Goal: Task Accomplishment & Management: Manage account settings

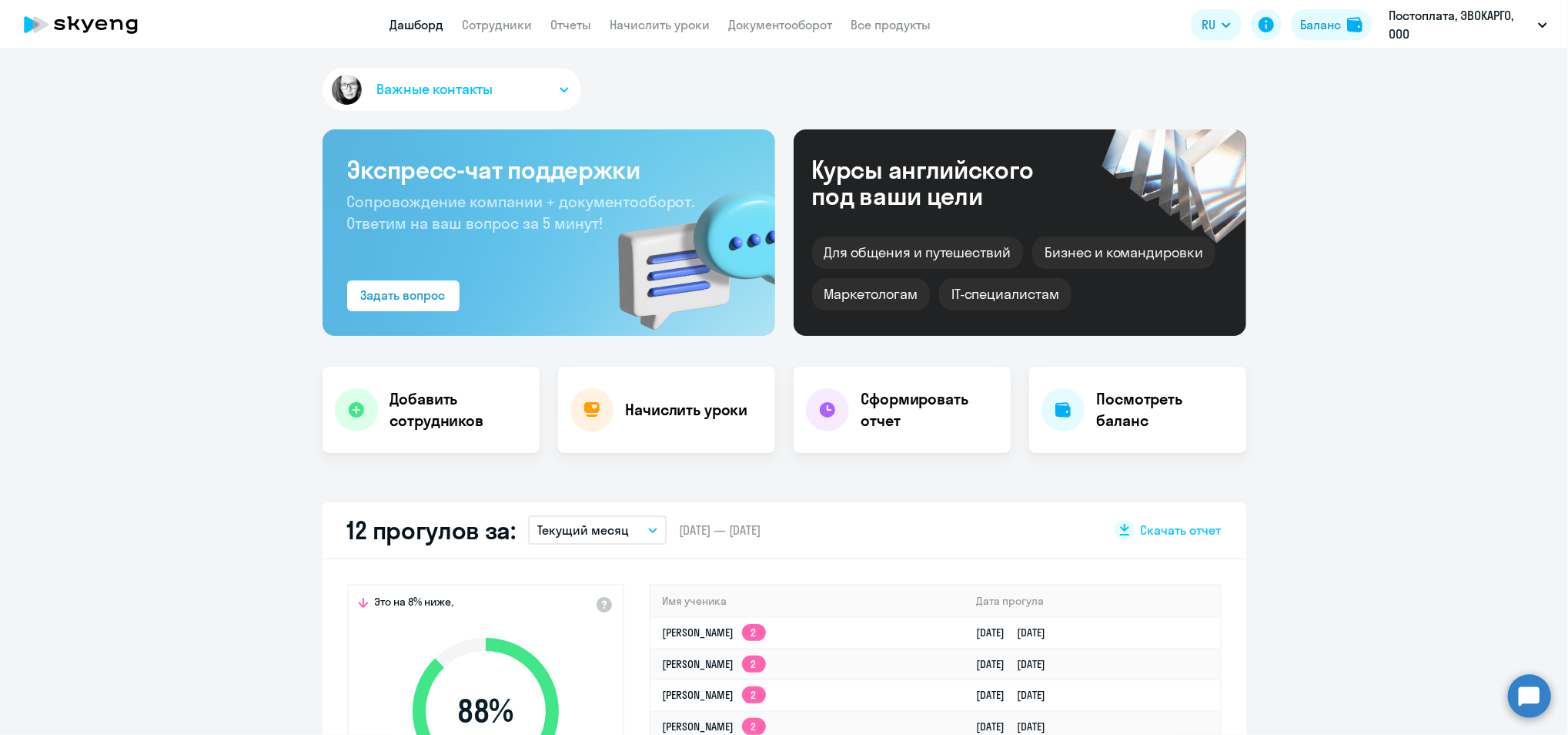
drag, startPoint x: 0, startPoint y: 0, endPoint x: 533, endPoint y: 27, distance: 533.7
click at [542, 32] on nav "Дашборд Сотрудники Отчеты Начислить уроки Документооборот Все продукты" at bounding box center [660, 24] width 542 height 19
click at [500, 19] on link "Сотрудники" at bounding box center [497, 24] width 70 height 15
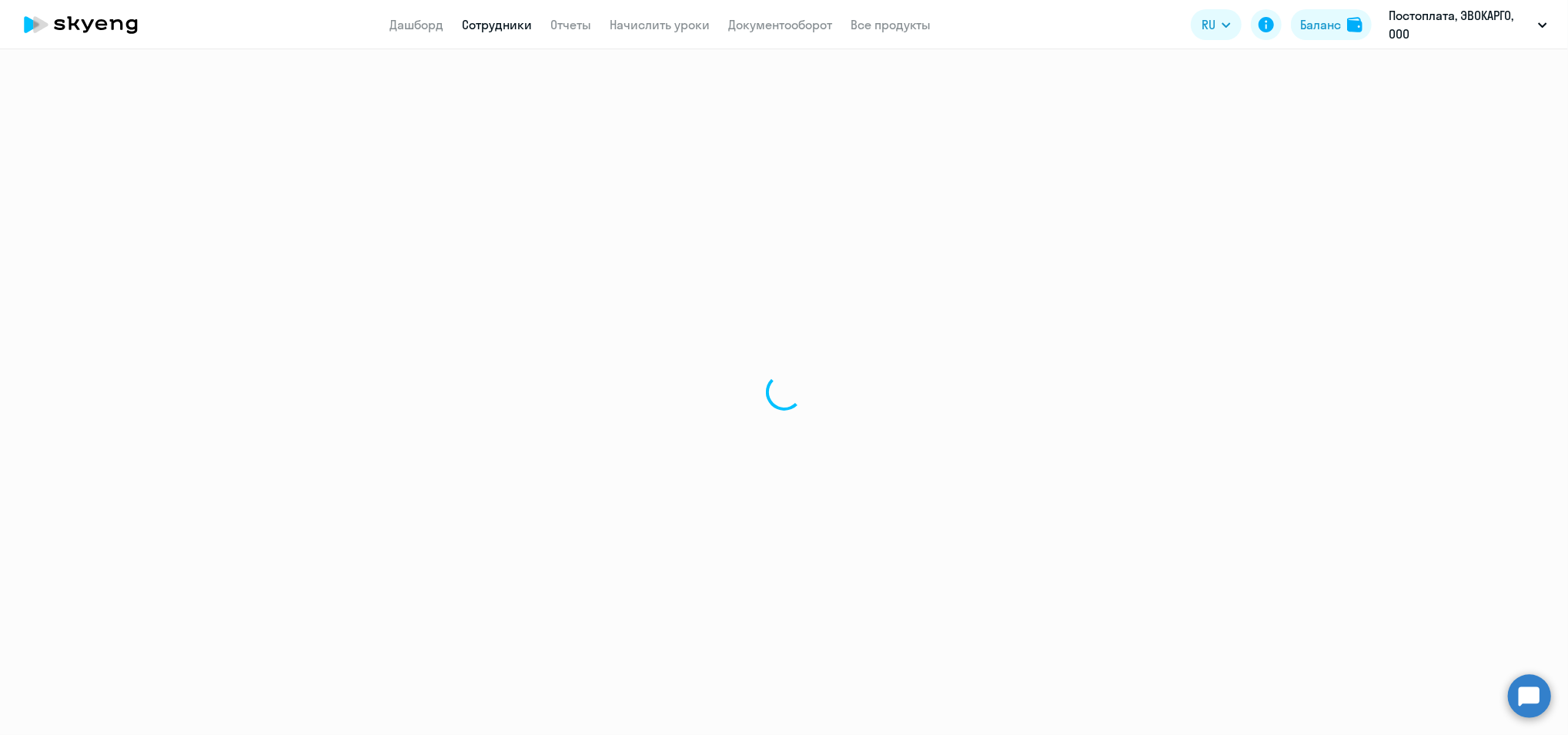
select select "30"
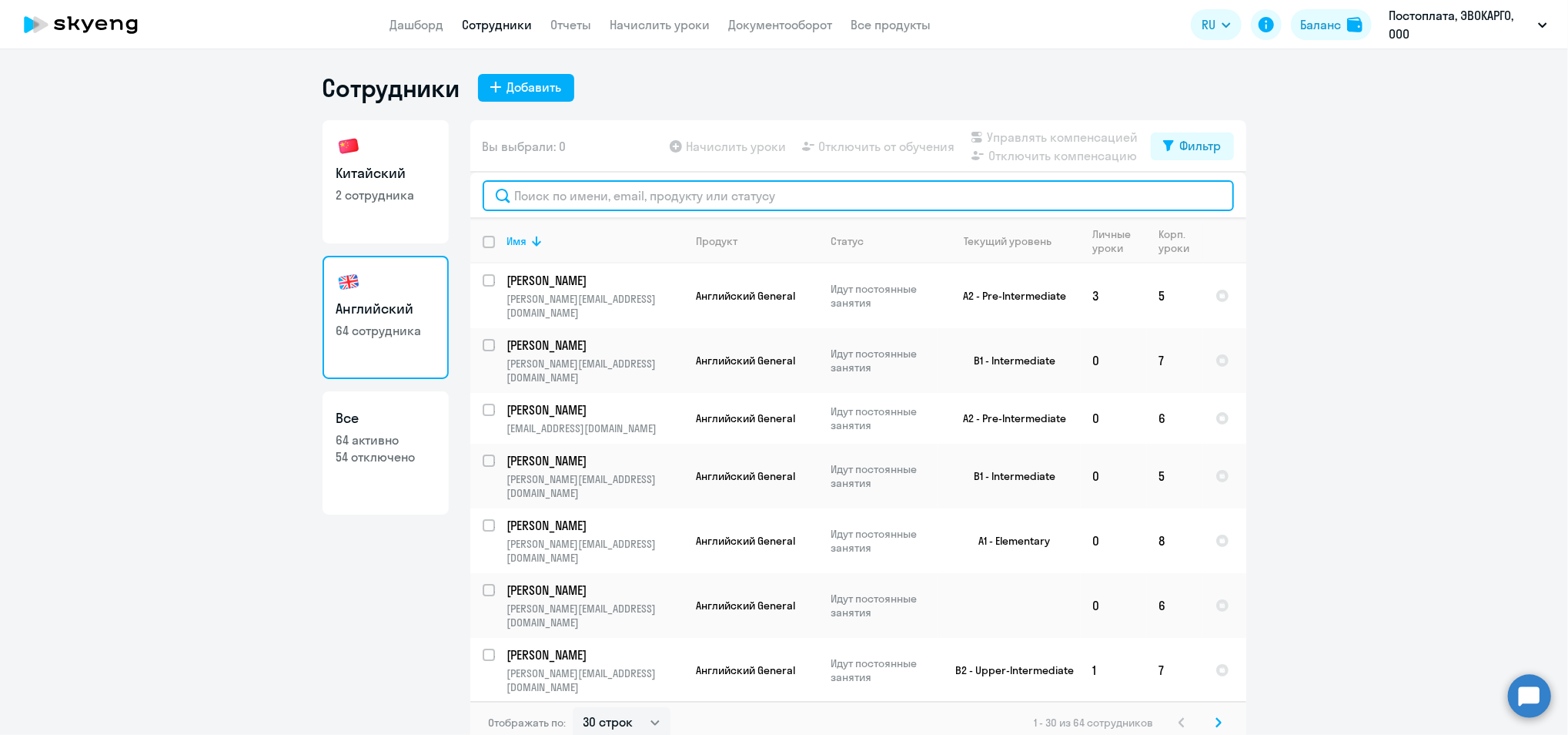
click at [609, 198] on input "text" at bounding box center [859, 195] width 752 height 31
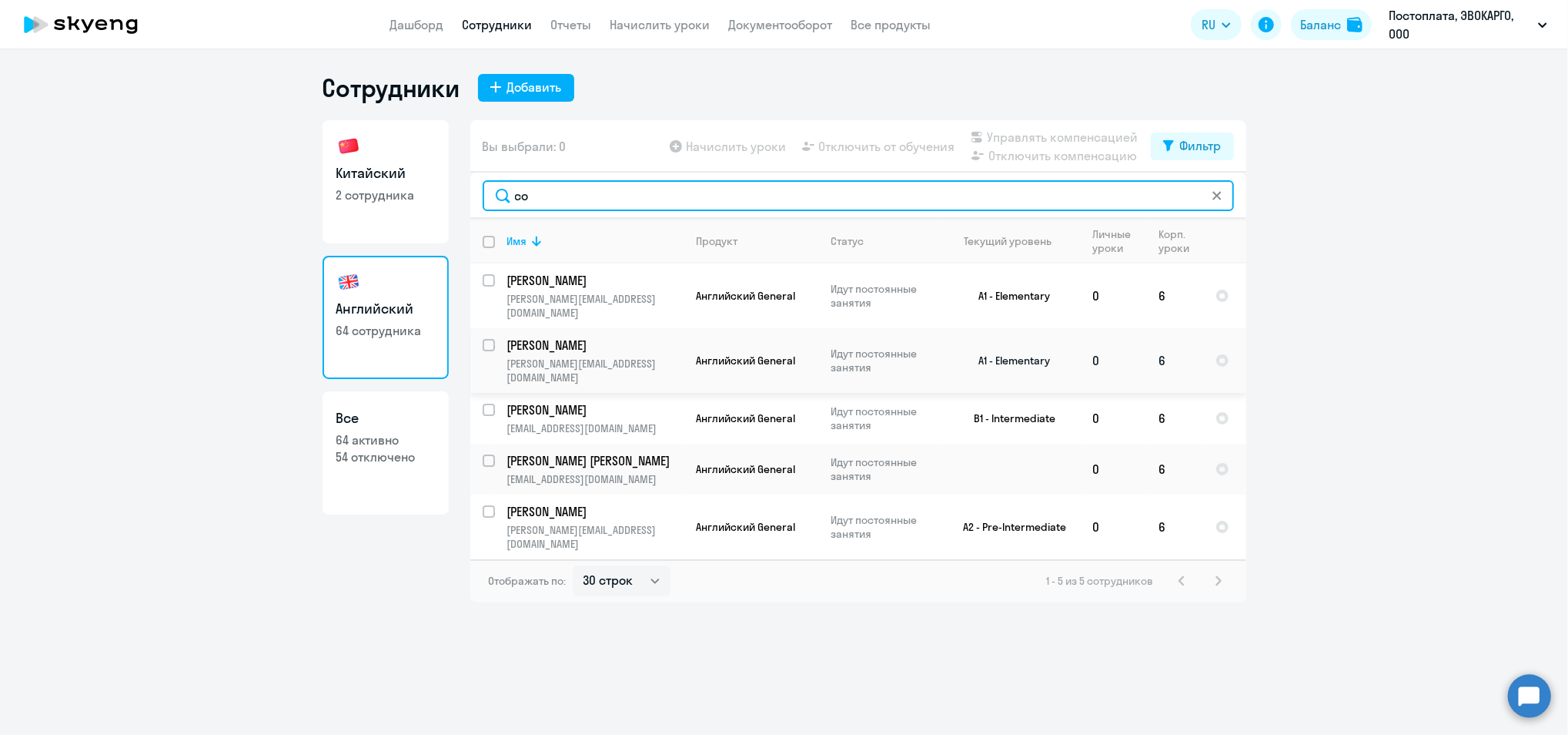
type input "со"
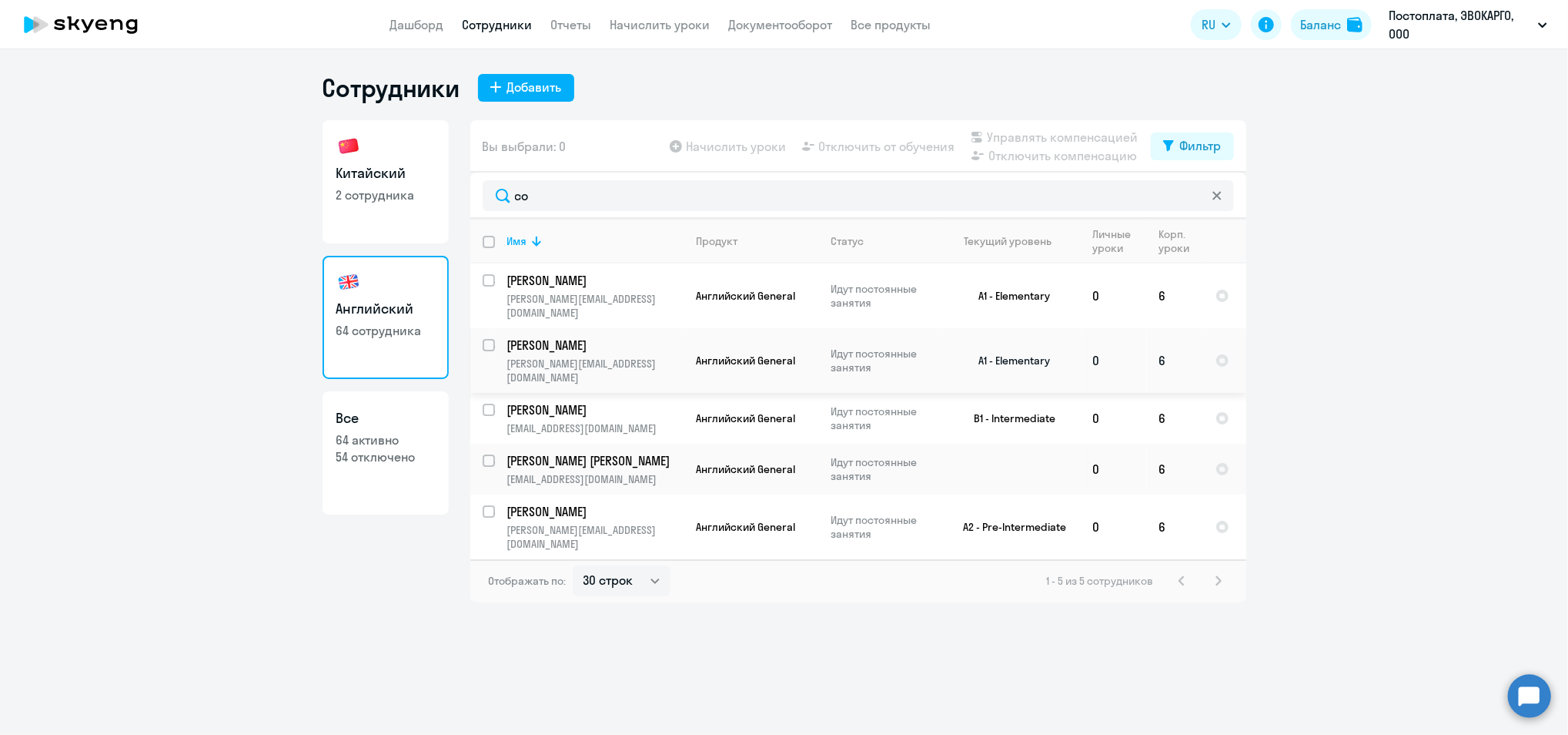
click at [487, 339] on input "select row 38468040" at bounding box center [498, 354] width 31 height 31
checkbox input "true"
drag, startPoint x: 882, startPoint y: 124, endPoint x: 882, endPoint y: 141, distance: 17.0
click at [883, 133] on div "Вы выбрали: 1 Начислить уроки Отключить от обучения Управлять компенсацией Откл…" at bounding box center [858, 147] width 776 height 53
click at [882, 141] on span "Отключить от обучения" at bounding box center [887, 147] width 137 height 19
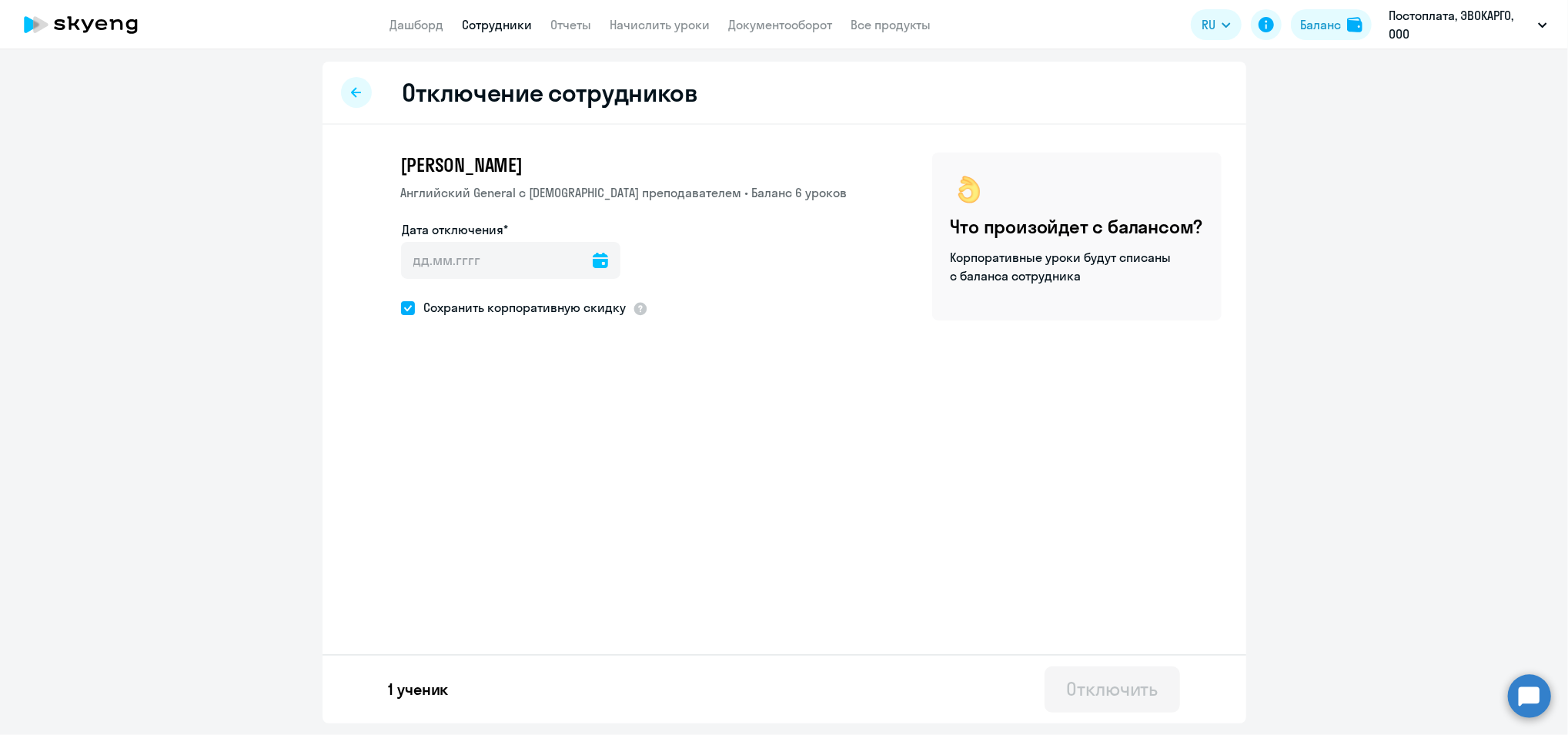
click at [592, 264] on icon at bounding box center [600, 260] width 15 height 15
click at [541, 425] on span "10" at bounding box center [545, 434] width 27 height 27
type input "[DATE]"
click at [409, 301] on label "Сохранить корпоративную скидку" at bounding box center [514, 307] width 226 height 20
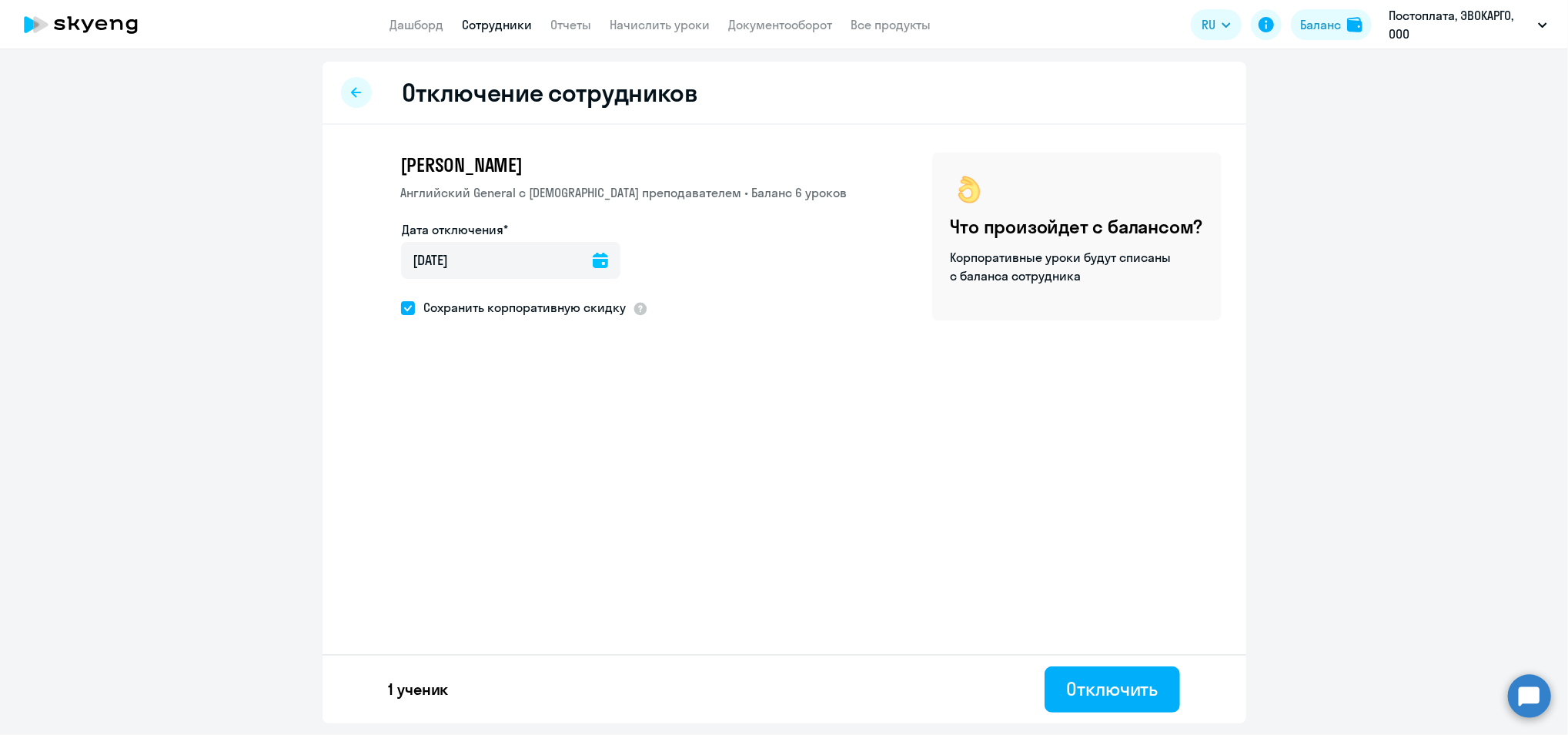
click at [401, 307] on input "Сохранить корпоративную скидку" at bounding box center [400, 307] width 1 height 1
checkbox input "false"
click at [1080, 681] on div "Отключить" at bounding box center [1111, 689] width 91 height 24
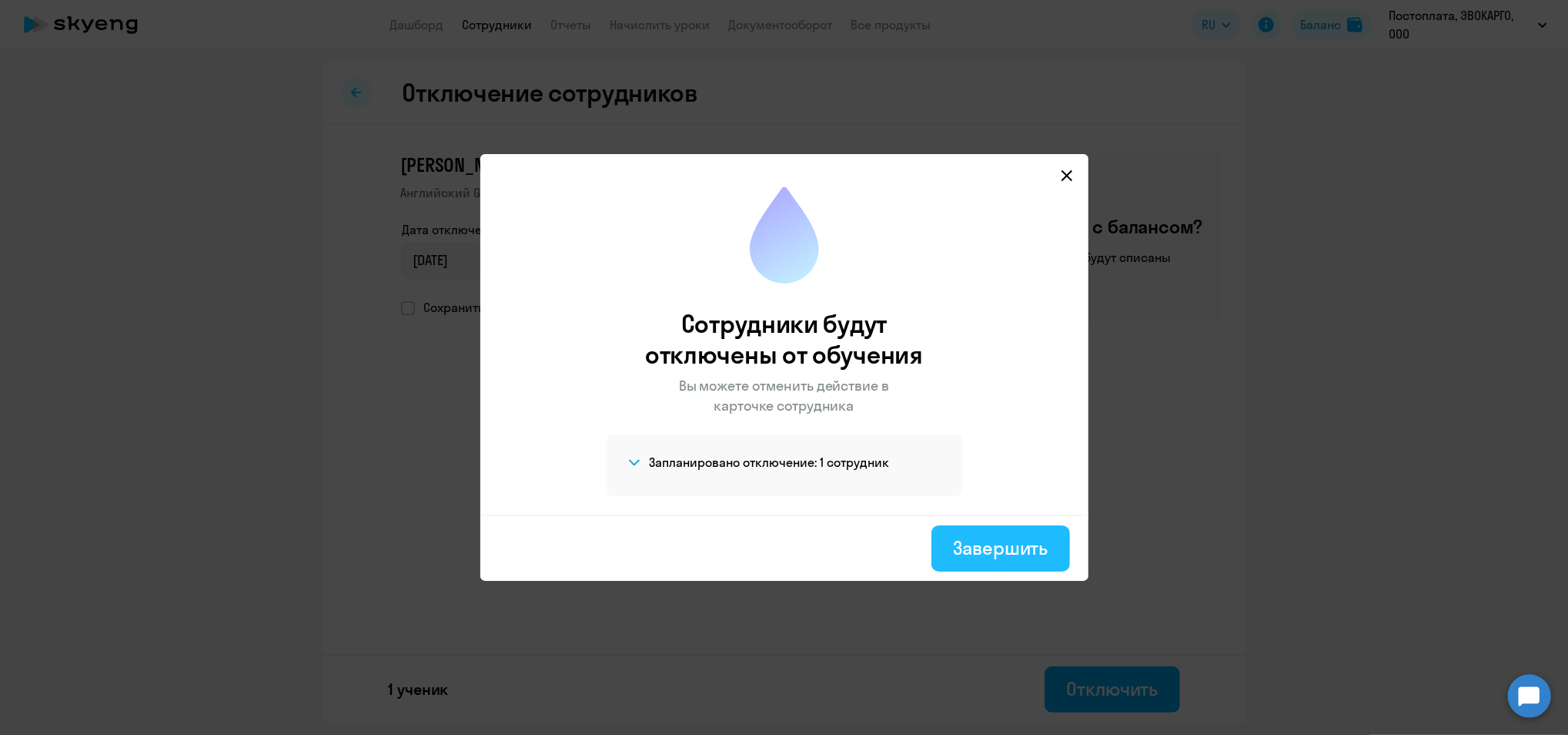
click at [1039, 557] on button "Завершить" at bounding box center [1000, 548] width 137 height 46
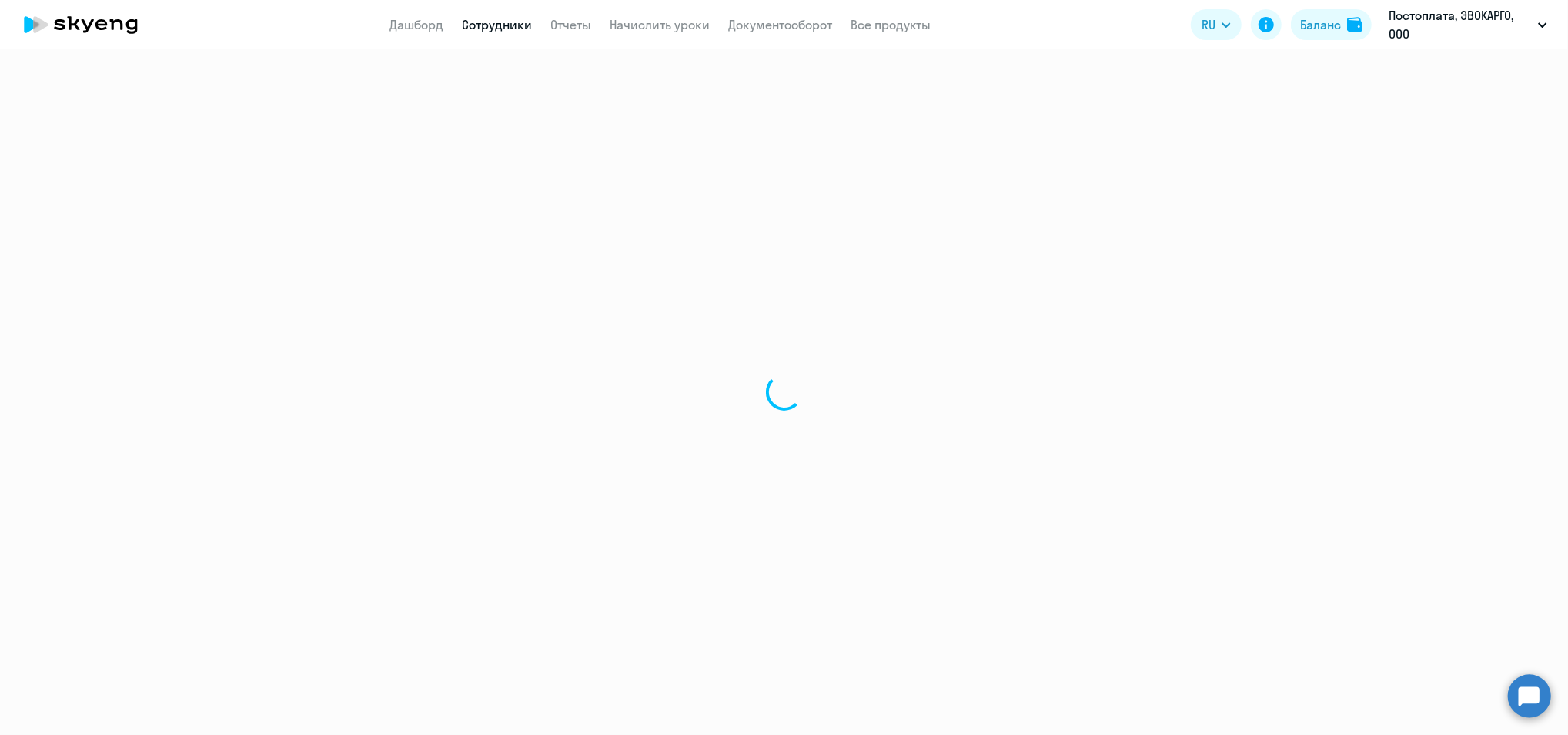
select select "30"
